Goal: Task Accomplishment & Management: Manage account settings

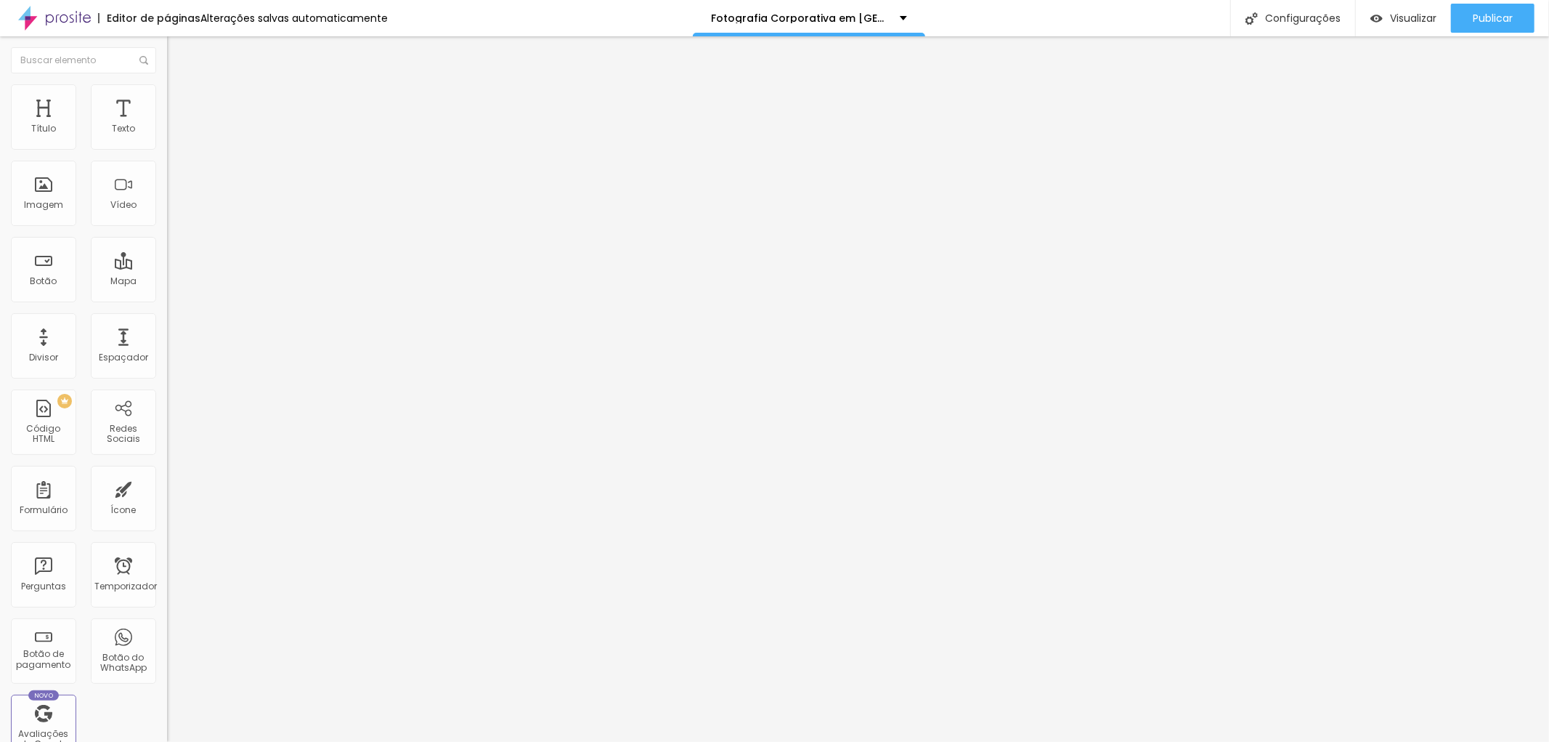
click at [167, 137] on input "text" at bounding box center [254, 129] width 174 height 15
type input "(11)97628-7294"
type input "11976287294"
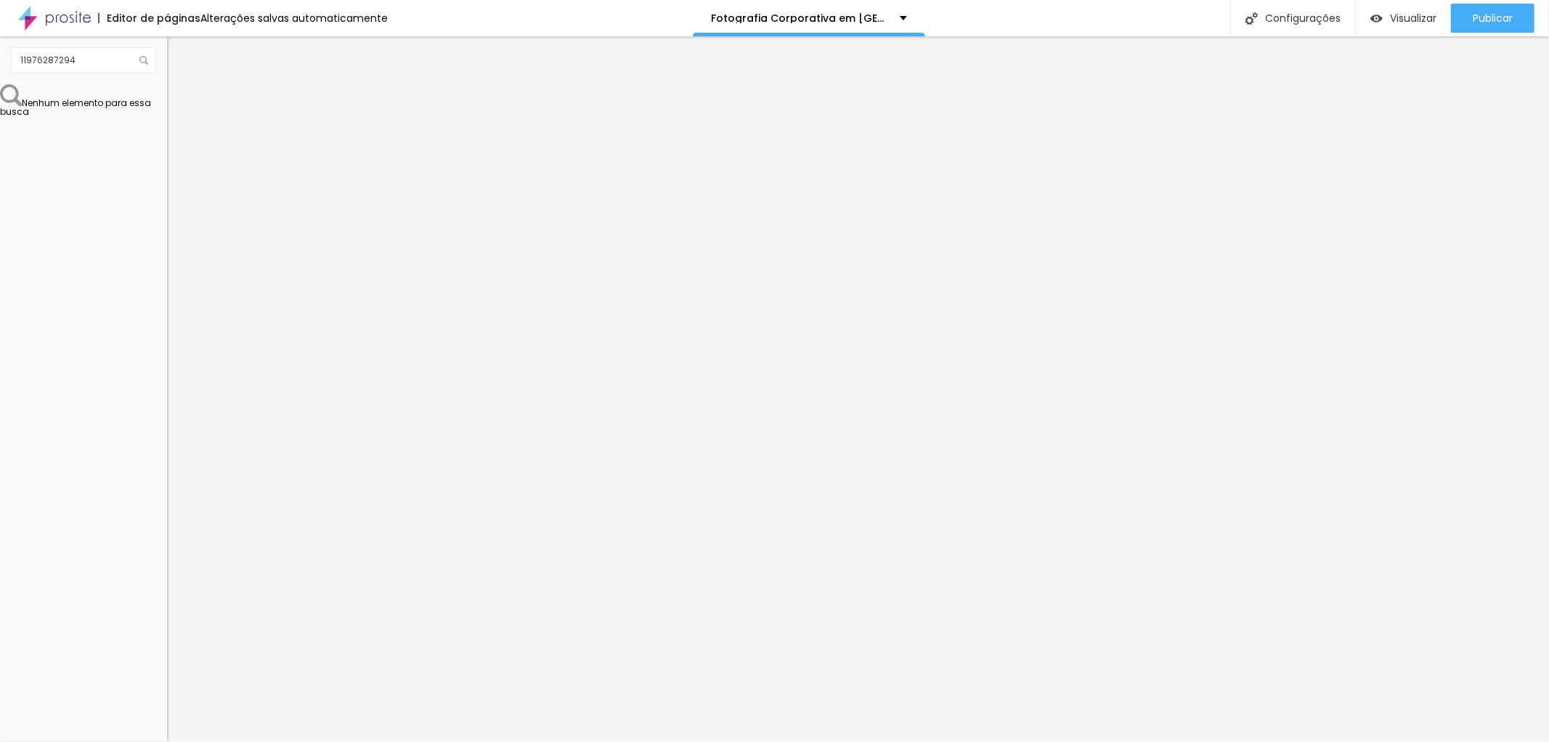
click at [167, 490] on textarea "Olá, cheguei até você pela página {page_title} e gostaria de mais informações" at bounding box center [249, 502] width 164 height 25
type textarea "Olá, cheguei até você pela página www.jottaphotopro.com.br e gostaria de mais i…"
click at [1499, 11] on font "Publicar" at bounding box center [1493, 18] width 40 height 15
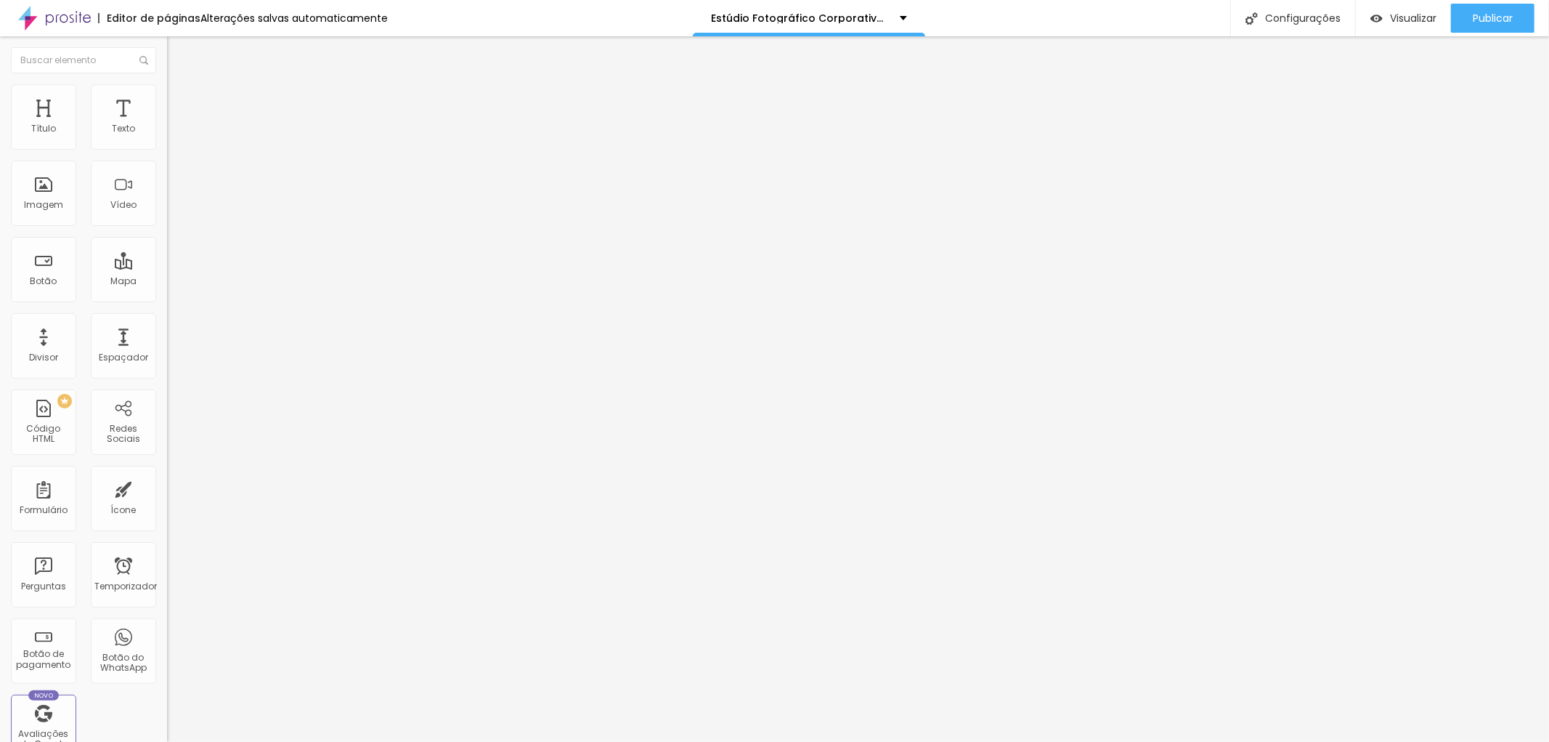
click at [167, 137] on input "text" at bounding box center [254, 129] width 174 height 15
type input "(71)8848-5544"
type input "7188485544"
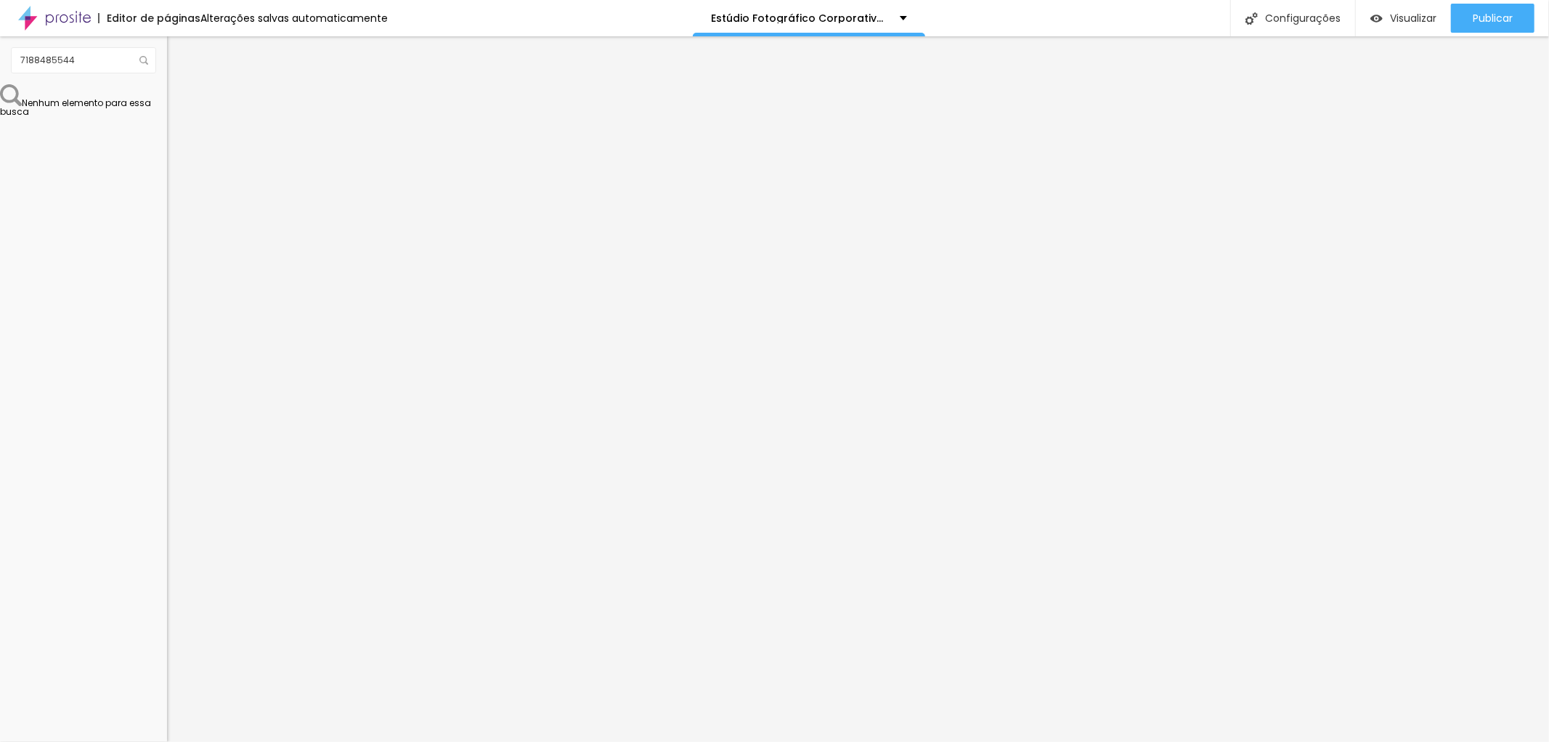
click at [167, 461] on div "Editar nulo Conteúdo Estilo Avançado Número do WhatsApp * (71)8848-5544 + 55 Te…" at bounding box center [250, 388] width 167 height 705
click at [167, 137] on input "(71)8848-5544" at bounding box center [254, 129] width 174 height 15
type input "(71)98848-5544"
click at [167, 487] on div "Editar nulo Conteúdo Estilo Avançado Número do WhatsApp * (71)98848-5544 + 55 T…" at bounding box center [250, 388] width 167 height 705
click at [1491, 17] on font "Publicar" at bounding box center [1493, 18] width 40 height 15
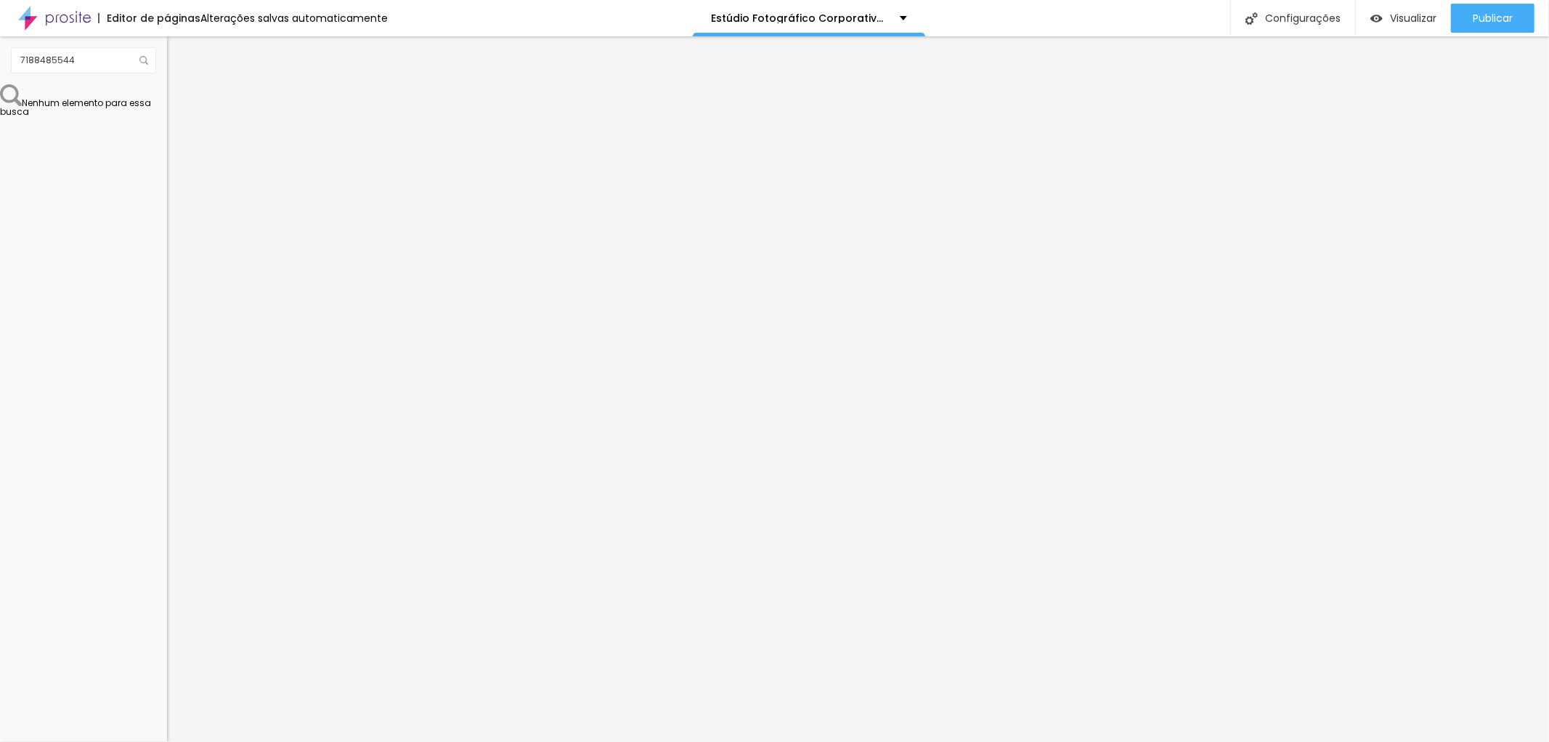
click at [167, 436] on div "Editar nulo Conteúdo Estilo Avançado Número do WhatsApp * (71)98848-5544 + 55 T…" at bounding box center [250, 388] width 167 height 705
click at [178, 49] on img "button" at bounding box center [184, 53] width 12 height 12
click at [178, 48] on img "button" at bounding box center [184, 53] width 12 height 12
click at [1494, 16] on font "Publicar" at bounding box center [1493, 18] width 40 height 15
click at [75, 20] on img at bounding box center [54, 18] width 73 height 36
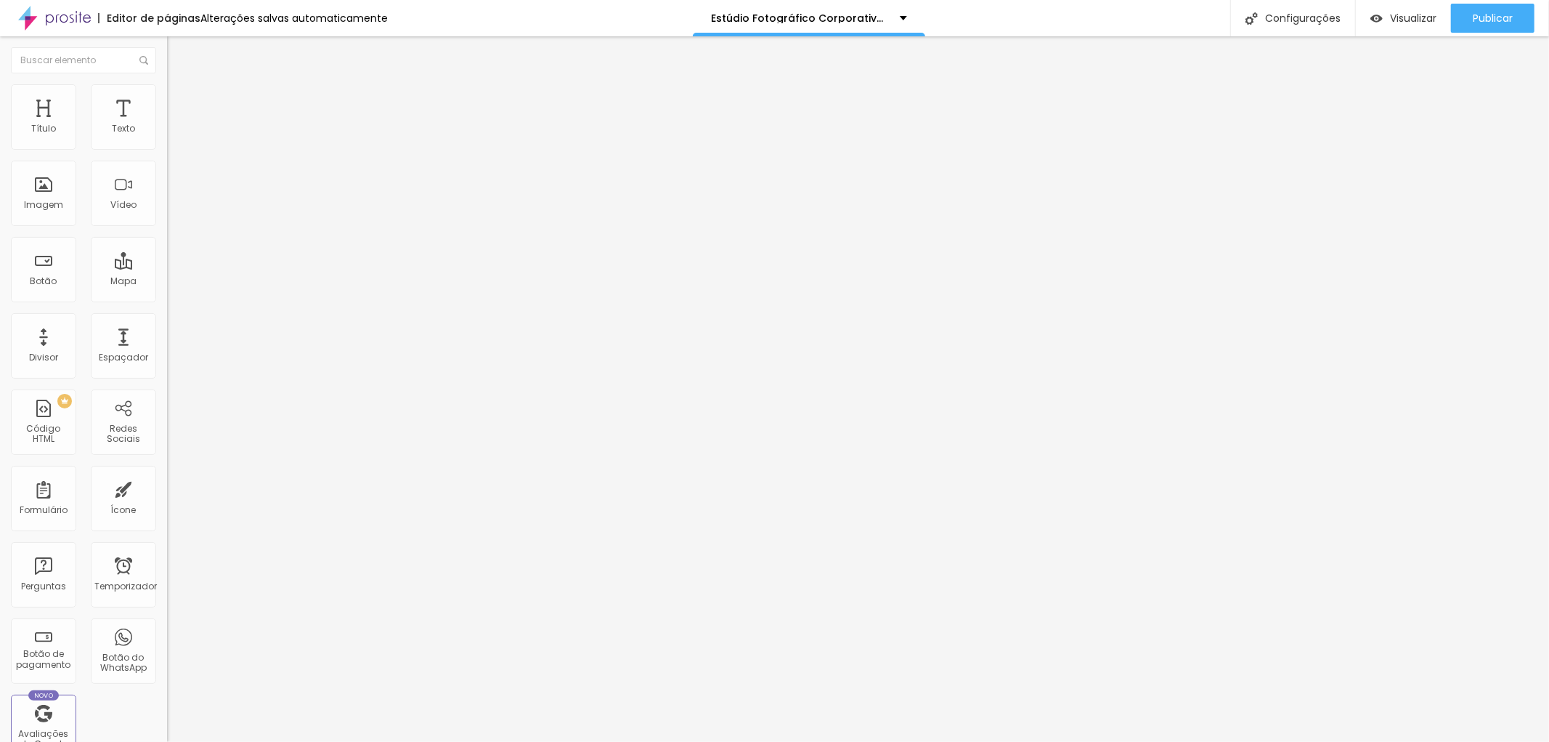
click at [167, 490] on textarea "Olá, cheguei até você pela página {page_title} e gostaria de mais informações" at bounding box center [249, 502] width 164 height 25
type textarea "Olá, cheguei até você pela página www.jottaphotopro.com.br e gostaria de mais i…"
click at [167, 137] on input "text" at bounding box center [254, 129] width 174 height 15
type input "(71)8848-5544"
type input "7188485544"
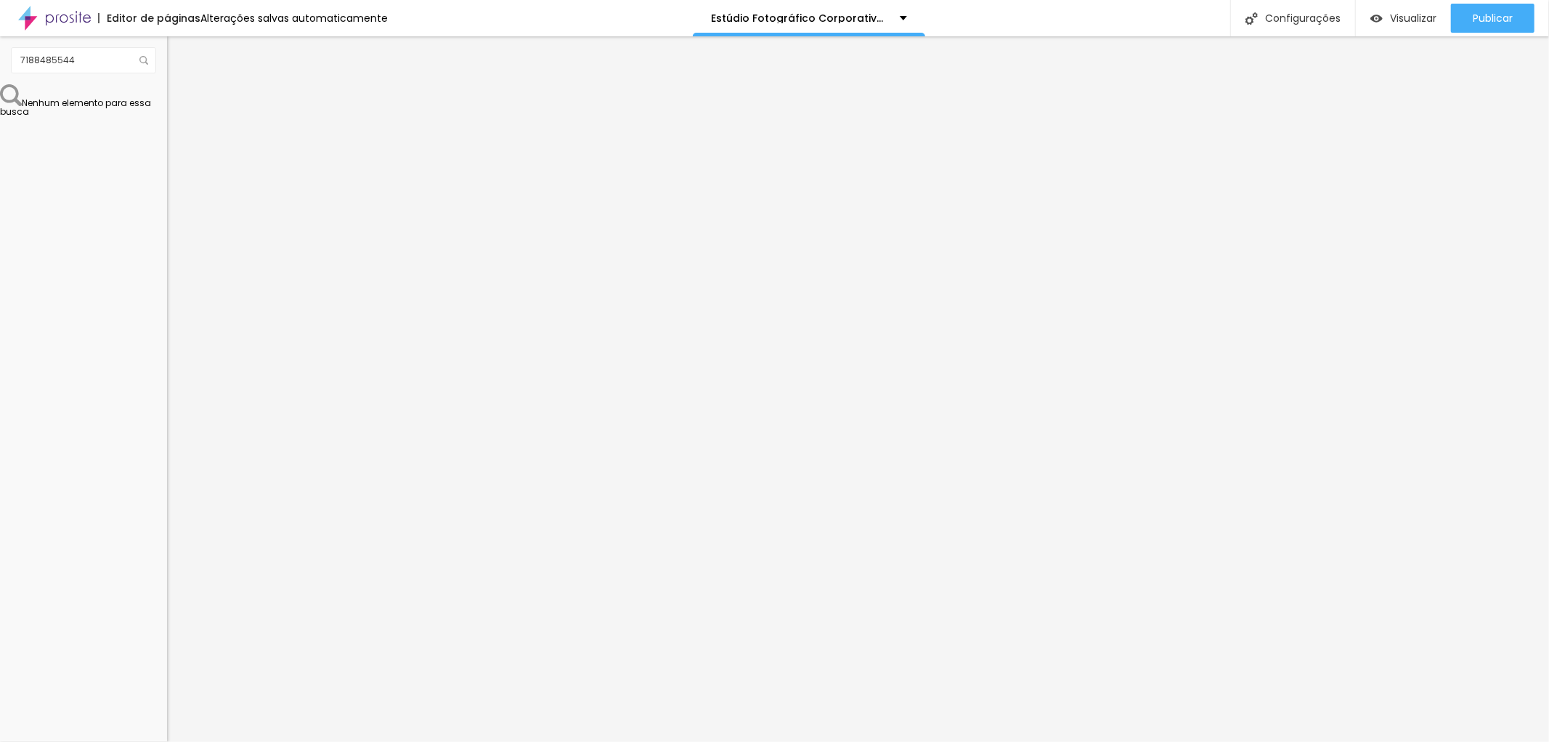
click at [167, 137] on input "(71)8848-5544" at bounding box center [254, 129] width 174 height 15
type input "(71)98848-5544"
click at [167, 471] on div "Editar nulo Conteúdo Estilo Avançado Número do WhatsApp * (71)98848-5544 + 55 T…" at bounding box center [250, 388] width 167 height 705
click at [167, 426] on div "Editar nulo Conteúdo Estilo Avançado Número do WhatsApp * (71)98848-5544 + 55 T…" at bounding box center [250, 388] width 167 height 705
click at [1500, 8] on div "Publicar" at bounding box center [1493, 18] width 40 height 29
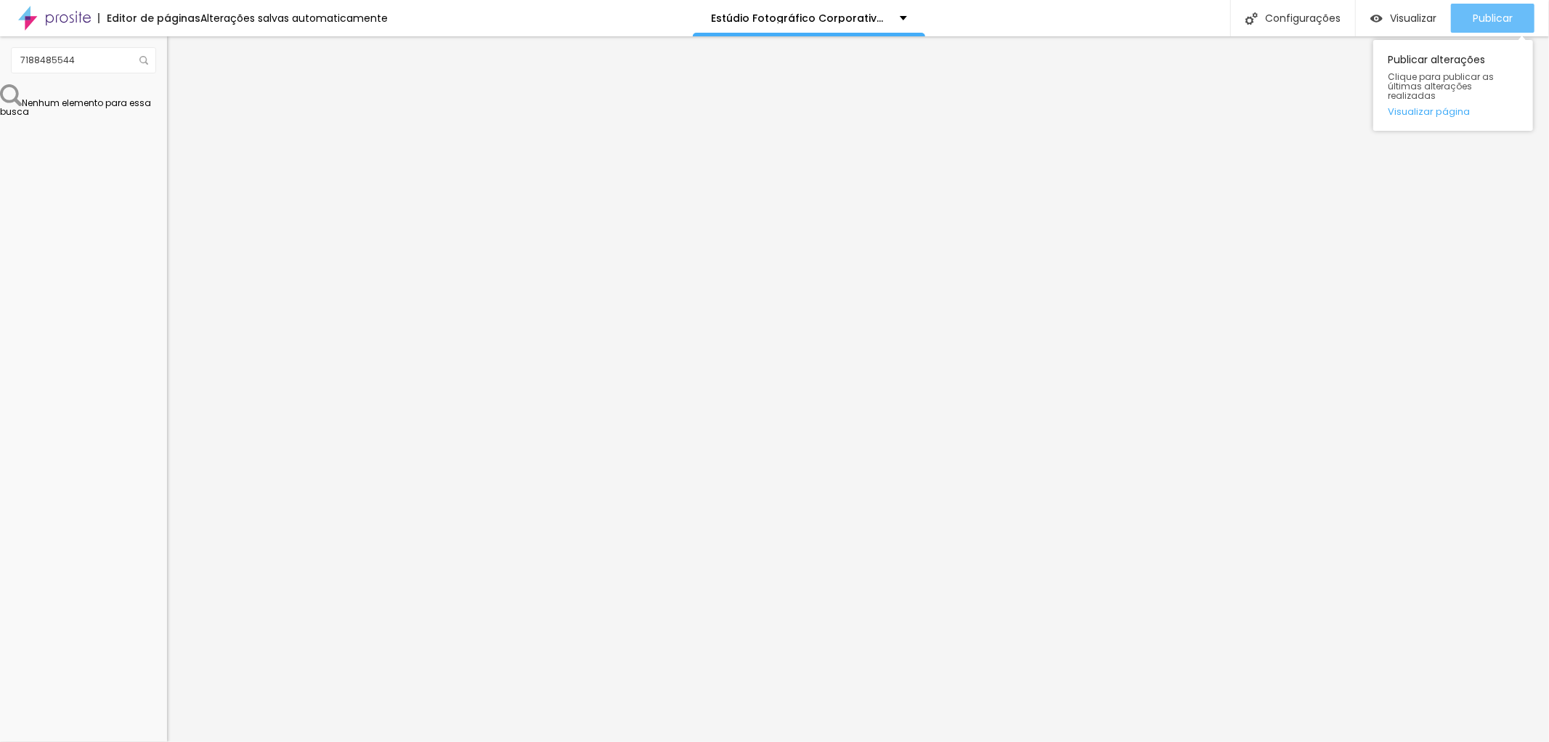
click at [1491, 15] on font "Publicar" at bounding box center [1493, 18] width 40 height 15
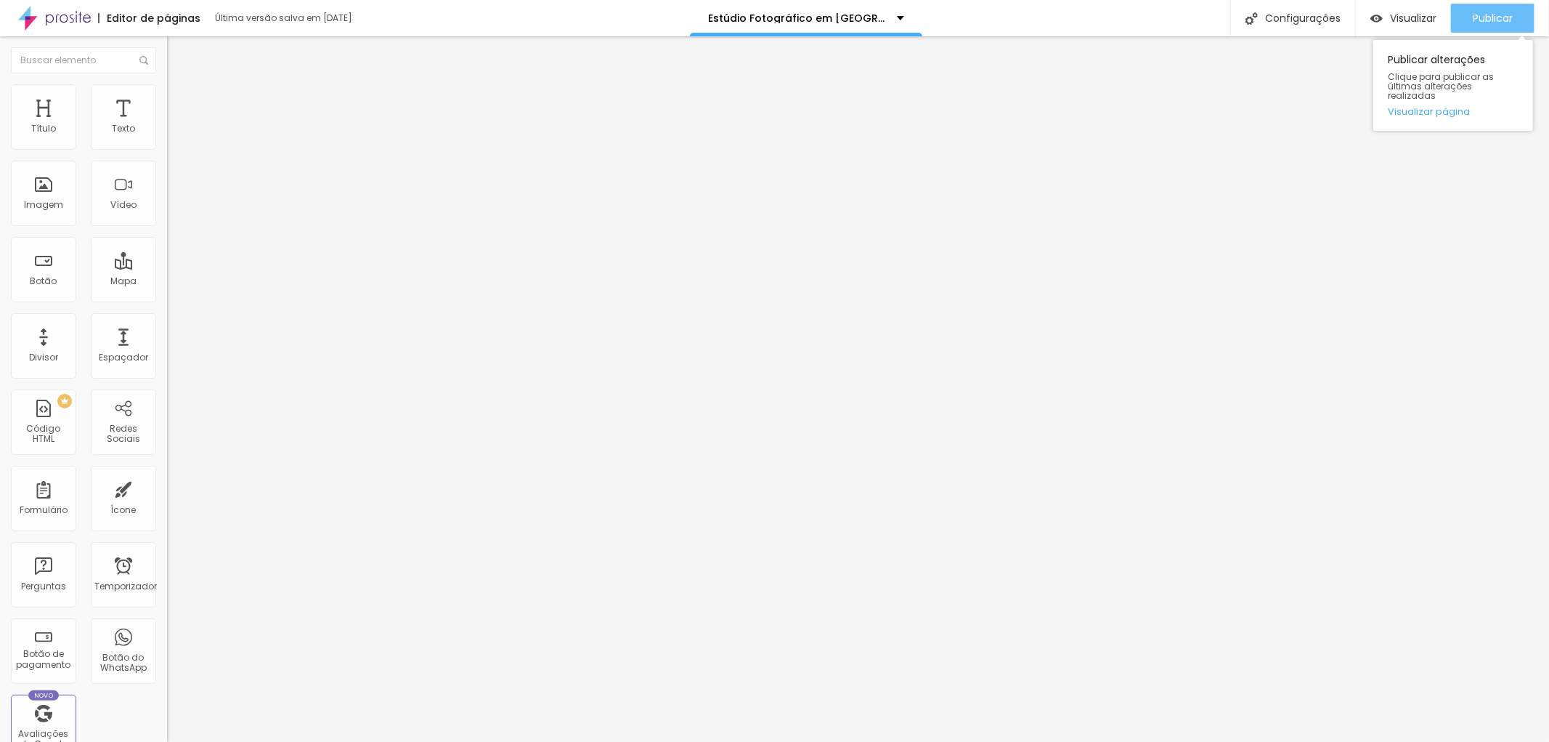
click at [1497, 13] on font "Publicar" at bounding box center [1493, 18] width 40 height 15
